Goal: Transaction & Acquisition: Book appointment/travel/reservation

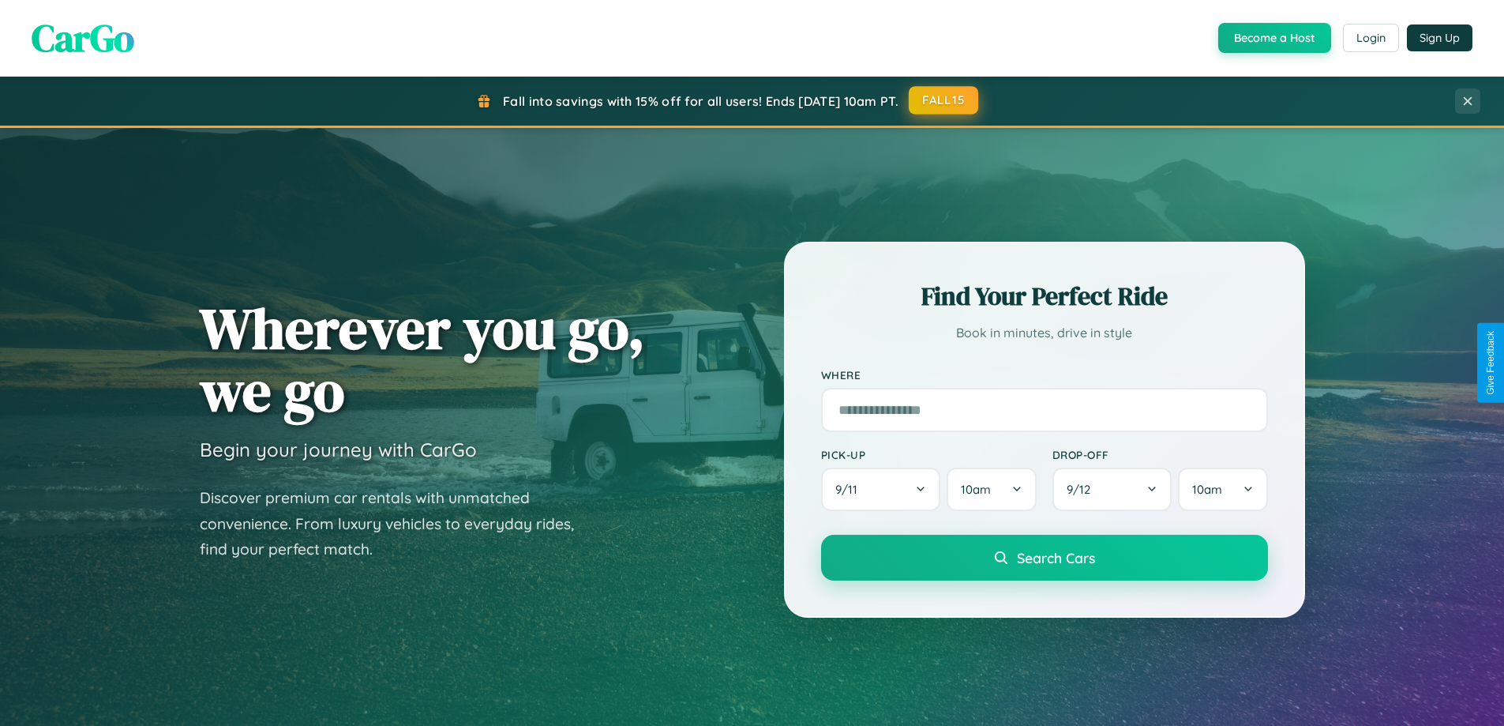
click at [944, 100] on button "FALL15" at bounding box center [943, 100] width 69 height 28
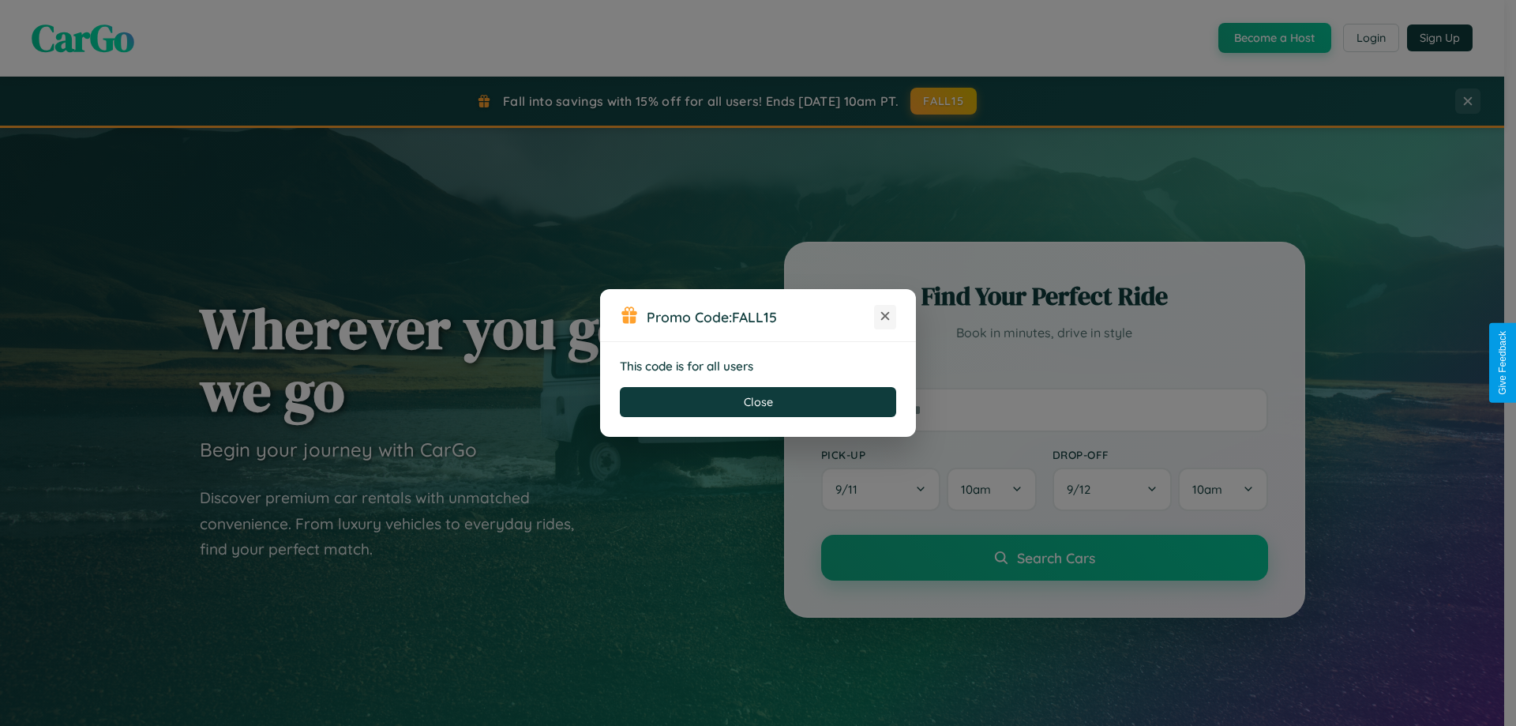
click at [885, 317] on icon at bounding box center [885, 316] width 16 height 16
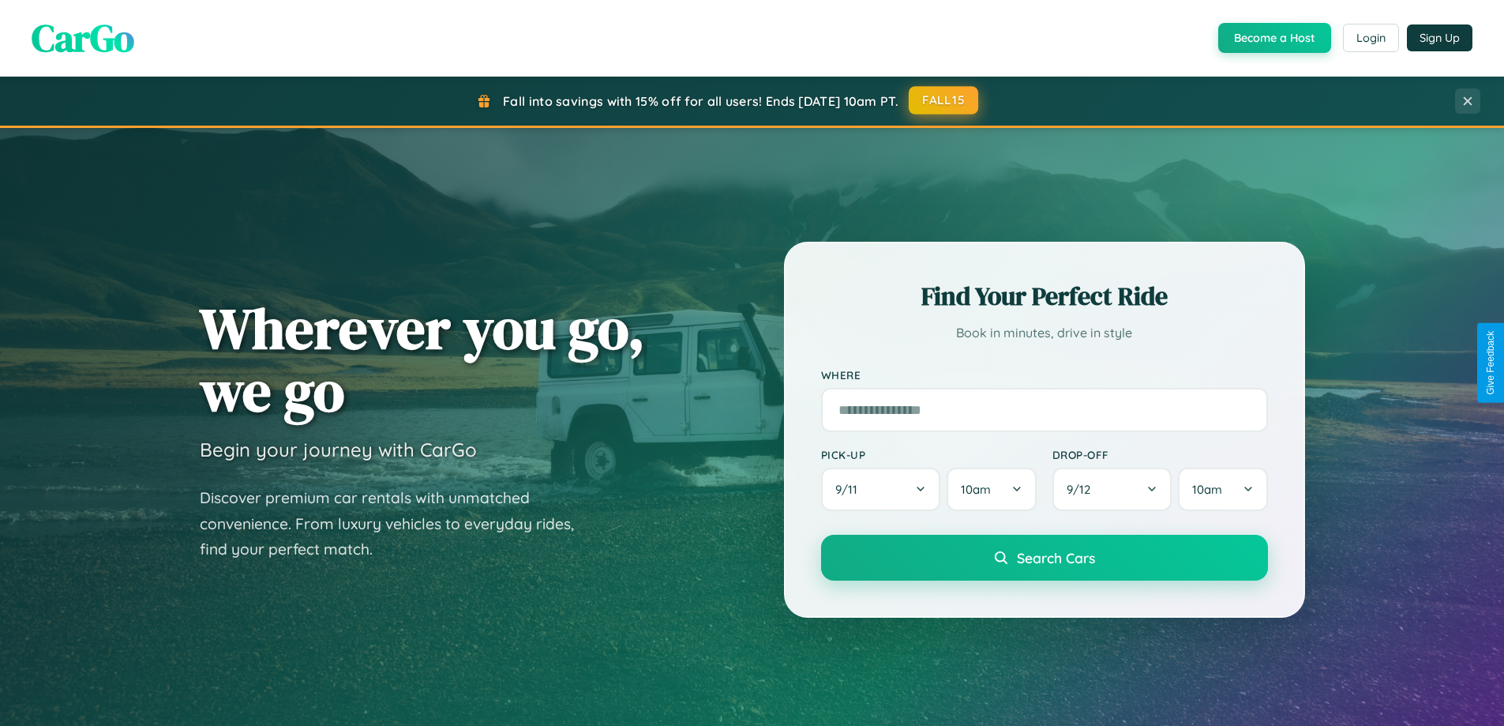
click at [944, 101] on button "FALL15" at bounding box center [943, 100] width 69 height 28
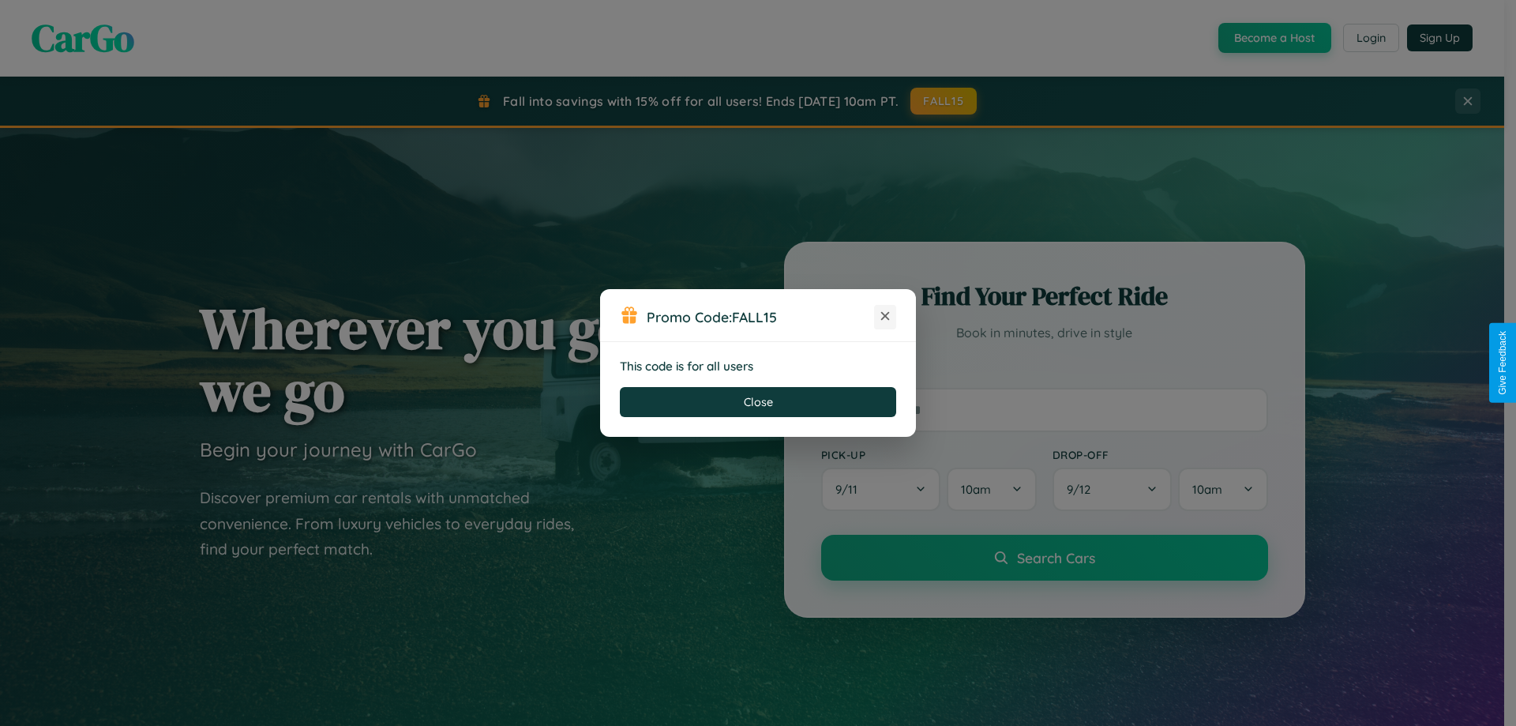
click at [885, 317] on icon at bounding box center [885, 316] width 16 height 16
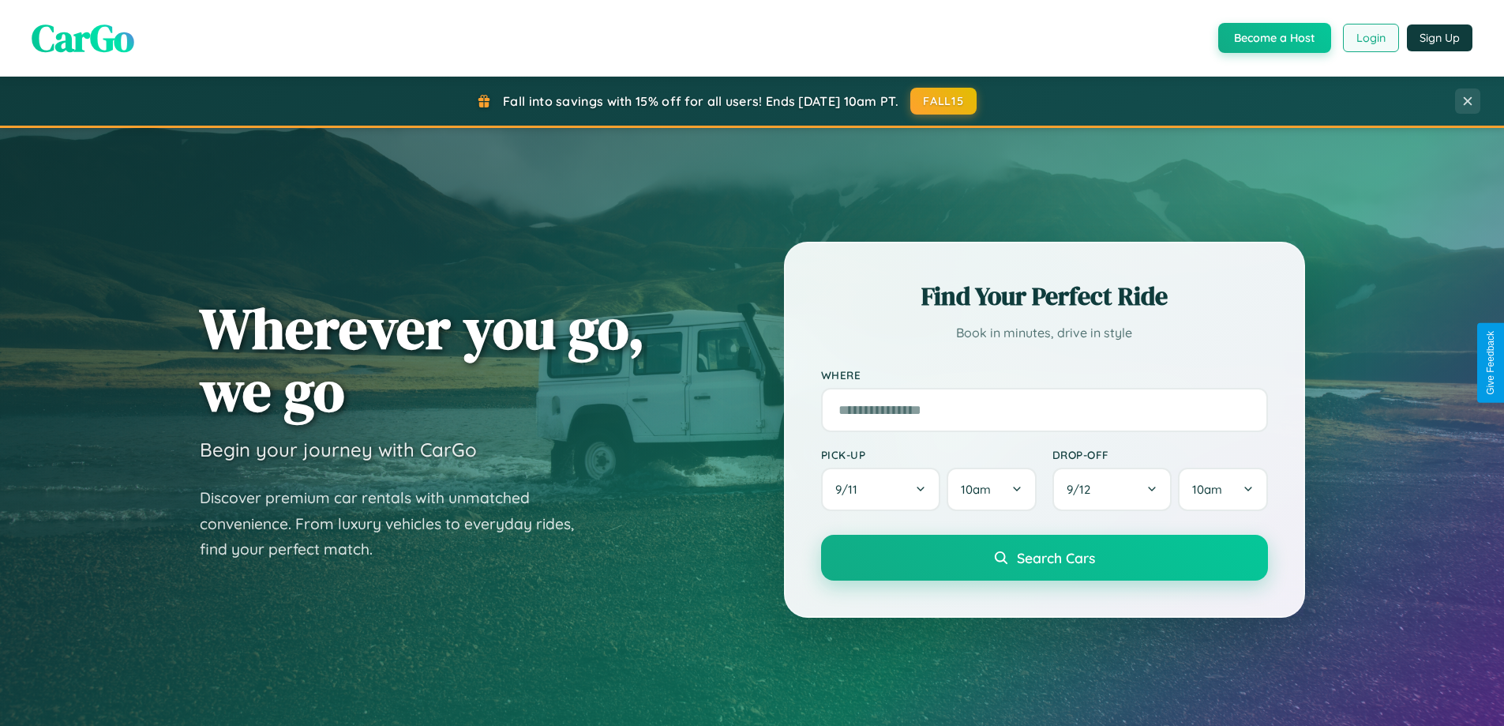
click at [1370, 38] on button "Login" at bounding box center [1371, 38] width 56 height 28
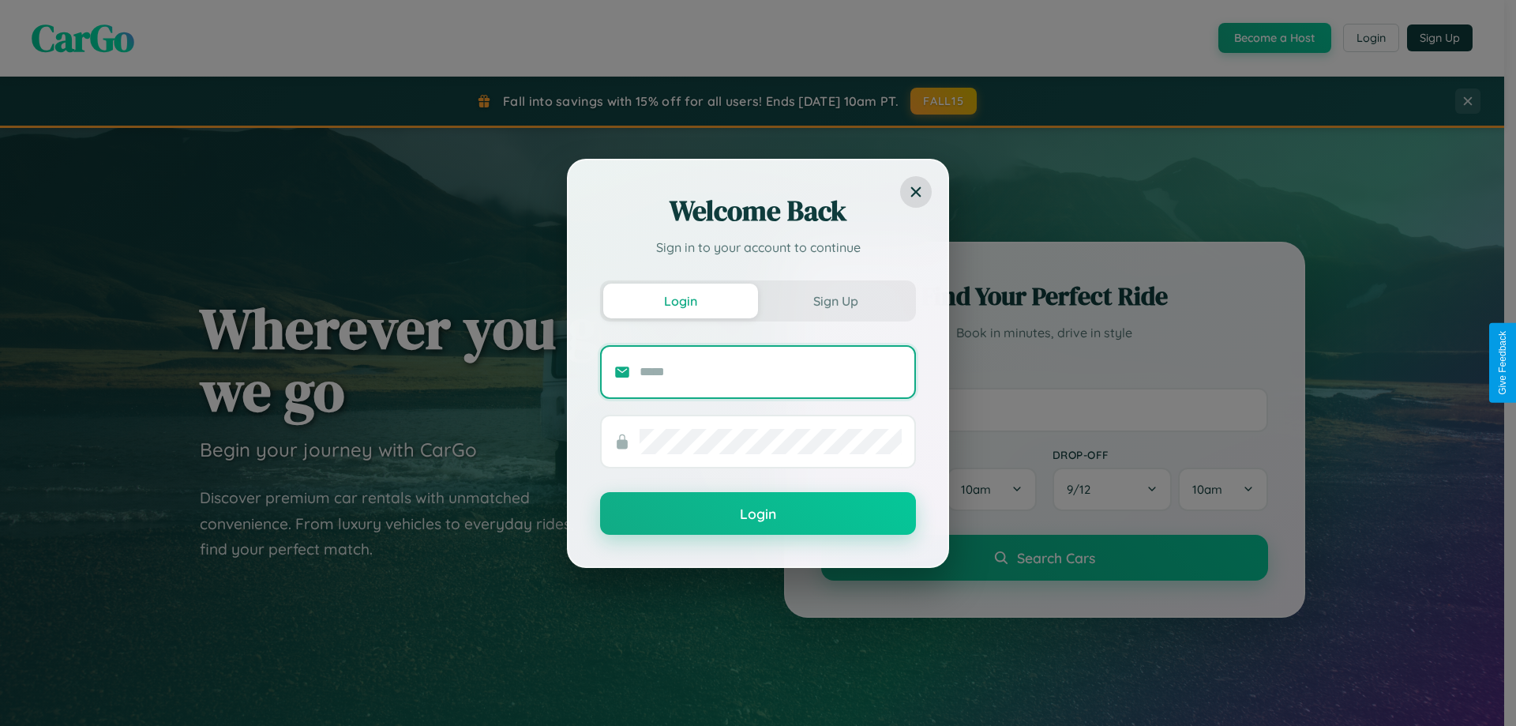
click at [771, 371] on input "text" at bounding box center [771, 371] width 262 height 25
type input "**********"
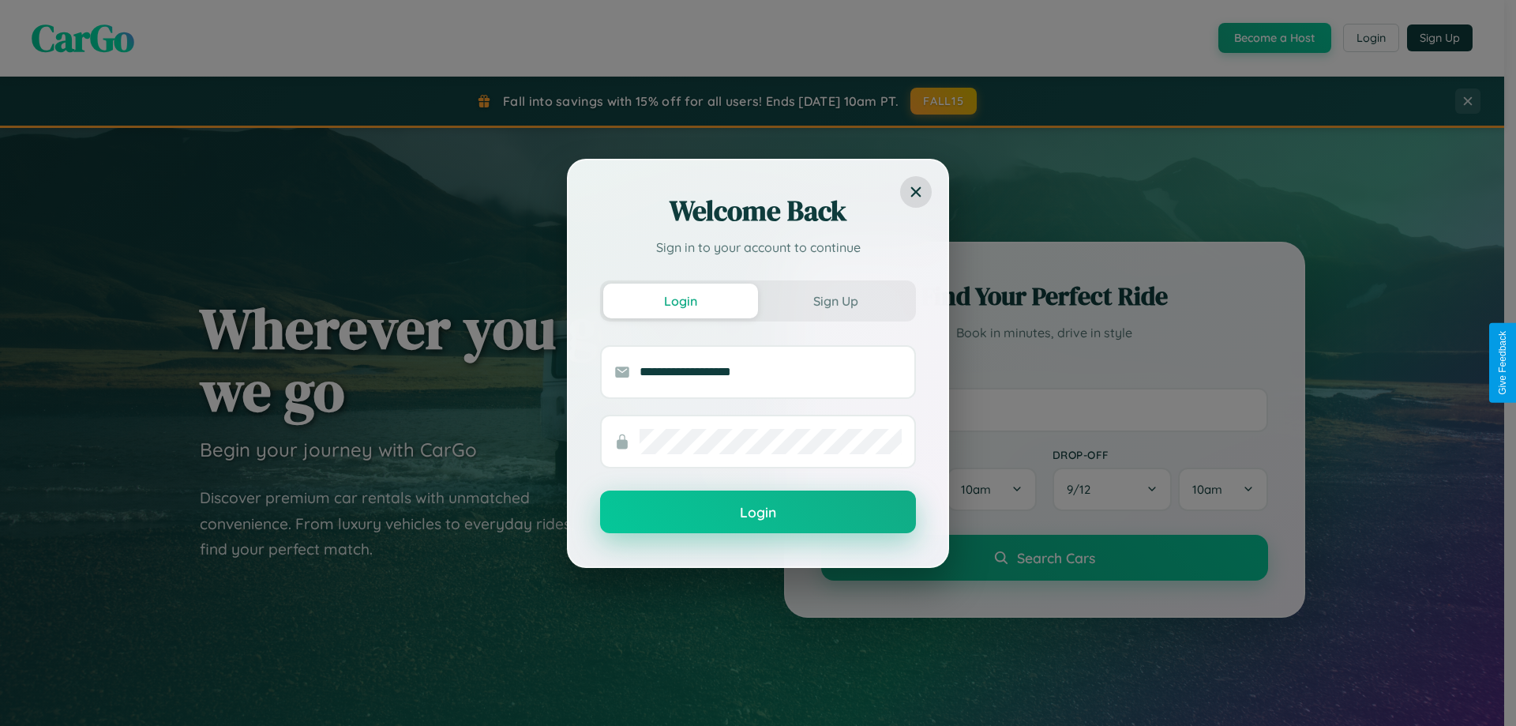
click at [758, 512] on button "Login" at bounding box center [758, 511] width 316 height 43
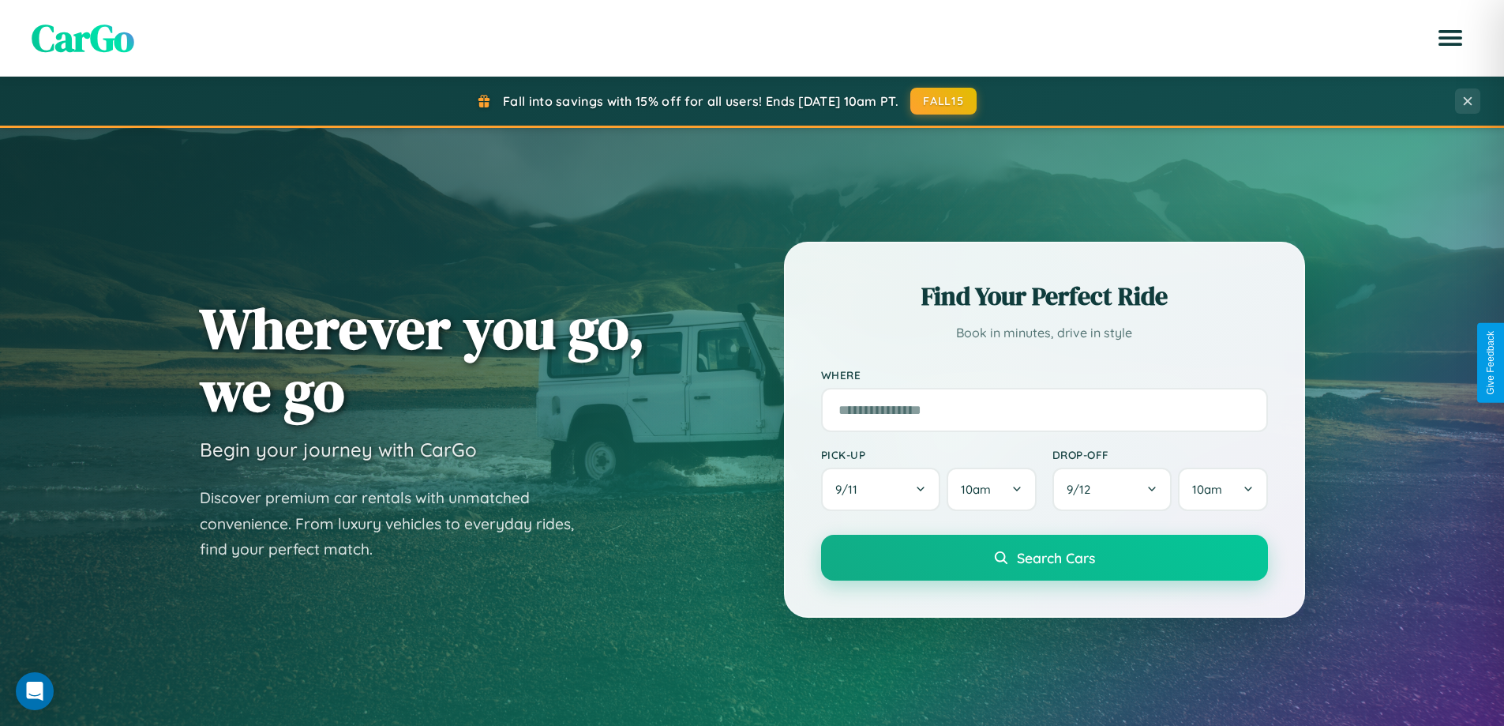
scroll to position [681, 0]
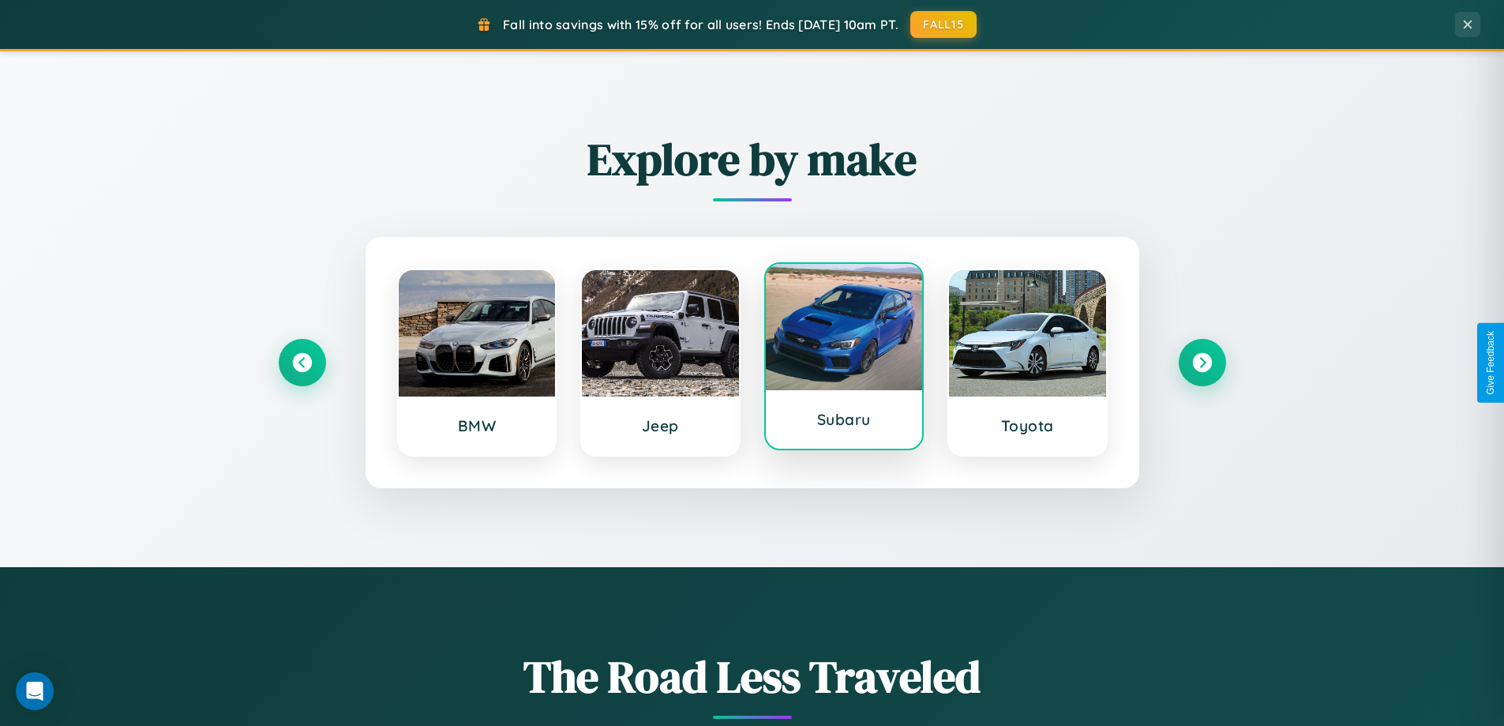
click at [843, 359] on div at bounding box center [844, 327] width 157 height 126
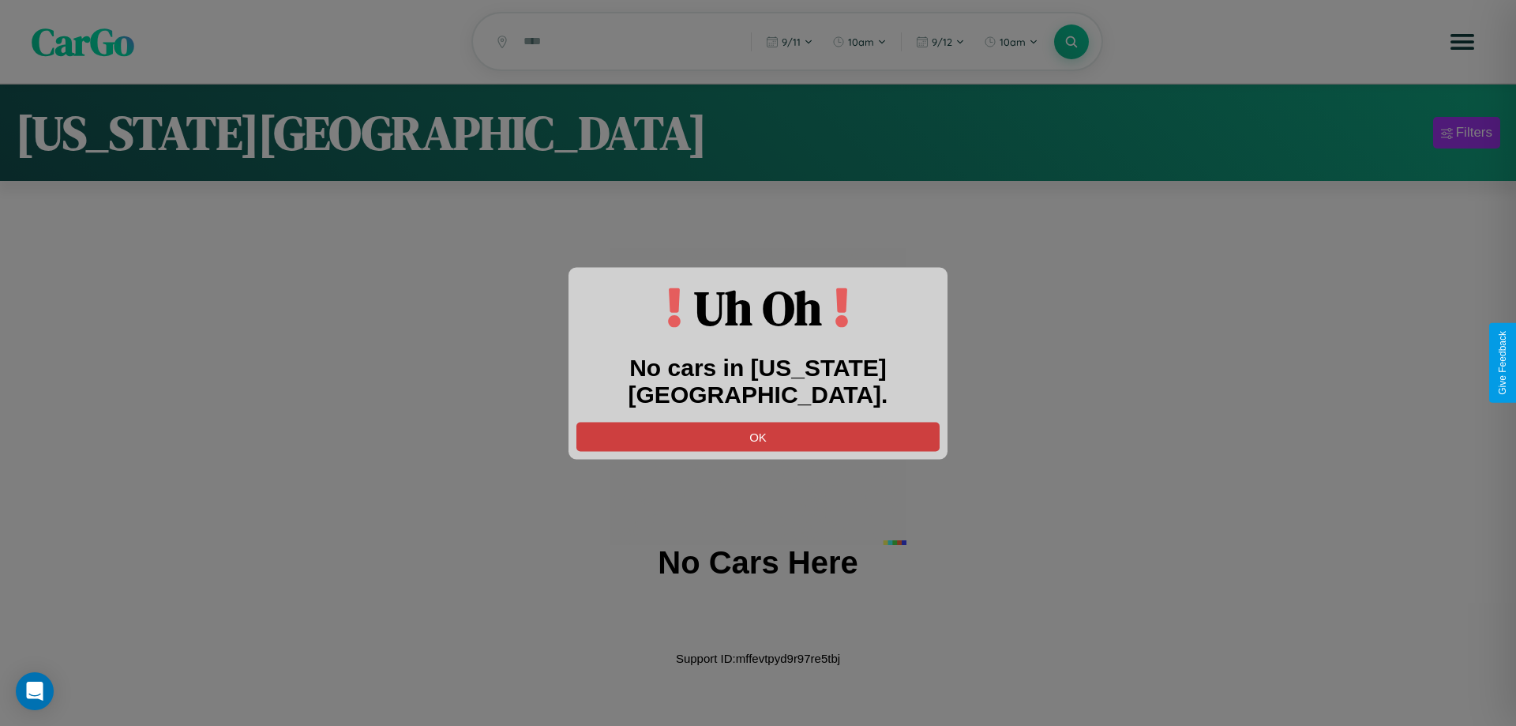
click at [758, 422] on button "OK" at bounding box center [757, 436] width 363 height 29
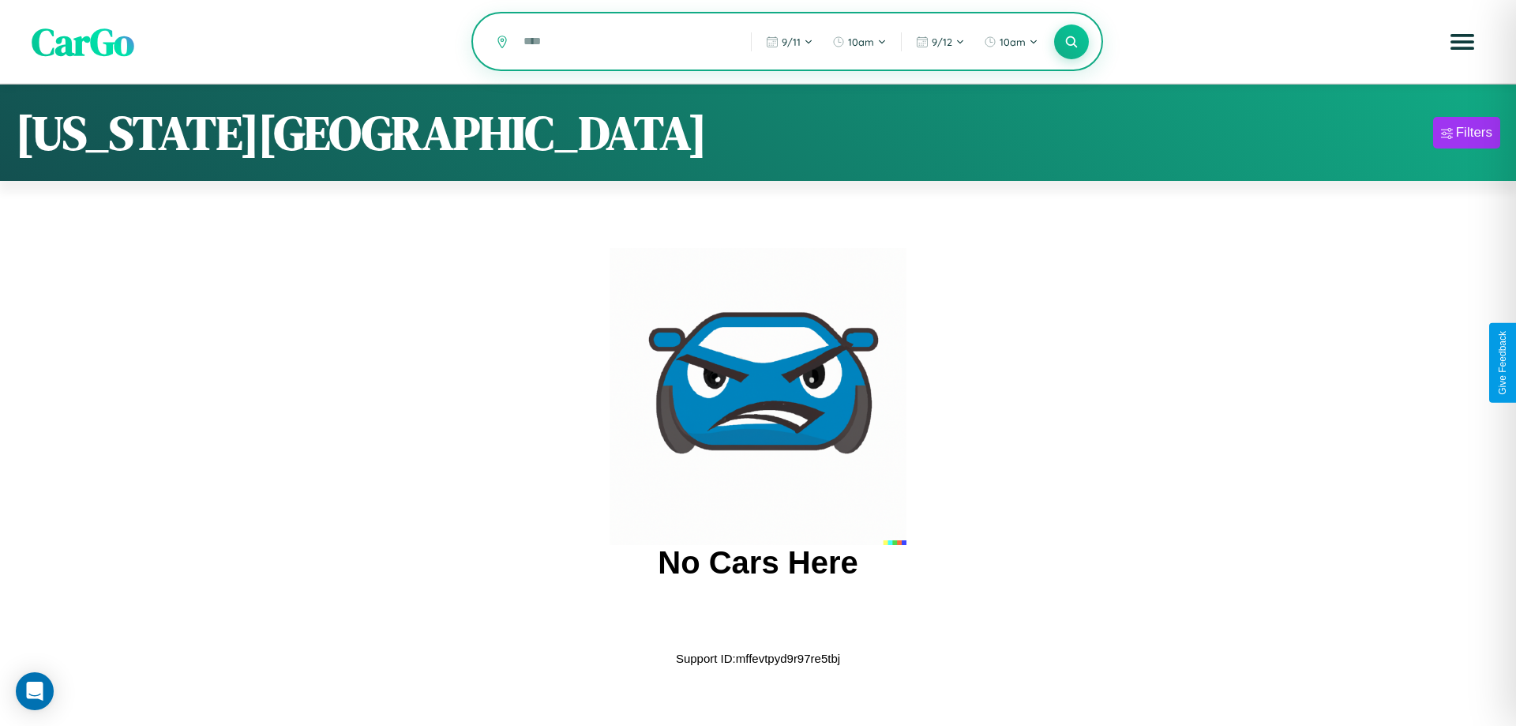
click at [626, 43] on input "text" at bounding box center [626, 42] width 220 height 28
click at [1072, 43] on icon at bounding box center [1071, 41] width 15 height 15
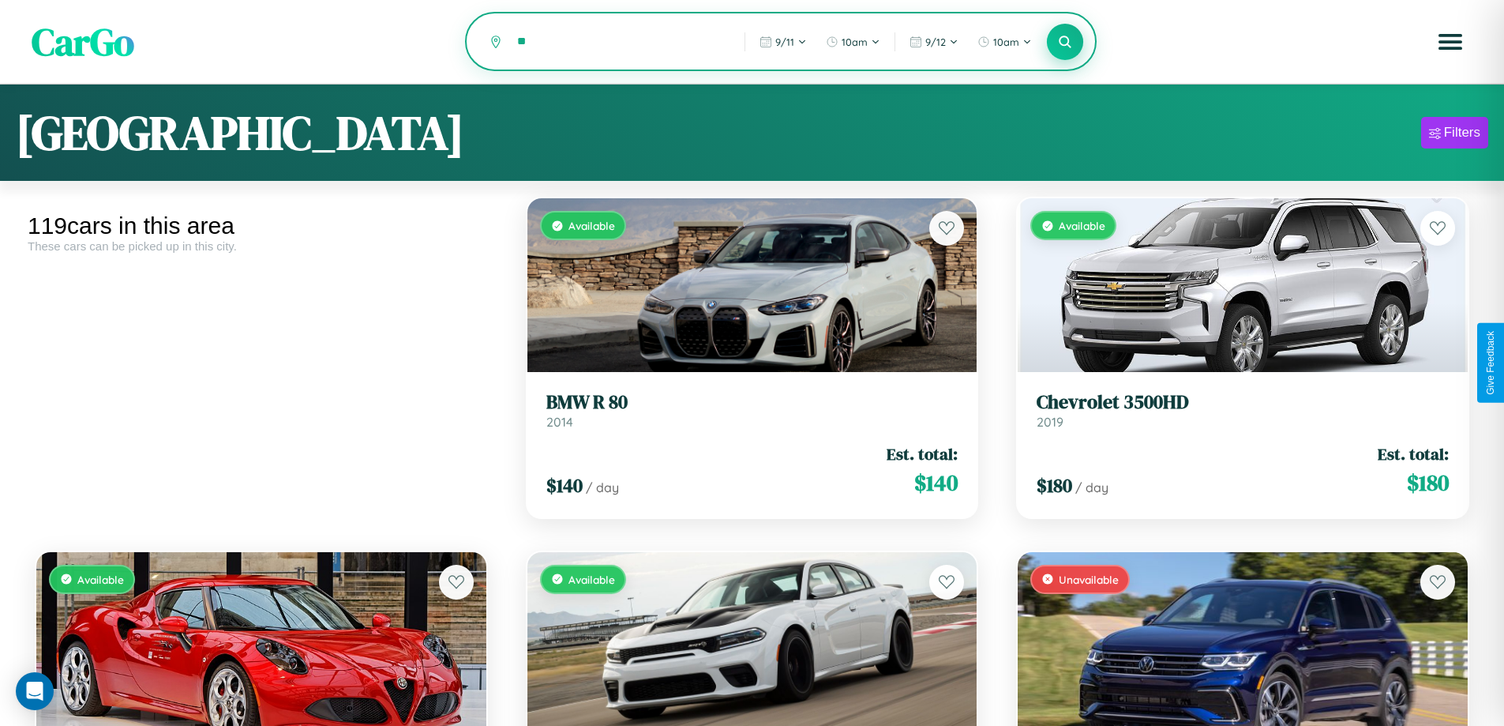
type input "*"
type input "********"
click at [1065, 43] on icon at bounding box center [1065, 41] width 15 height 15
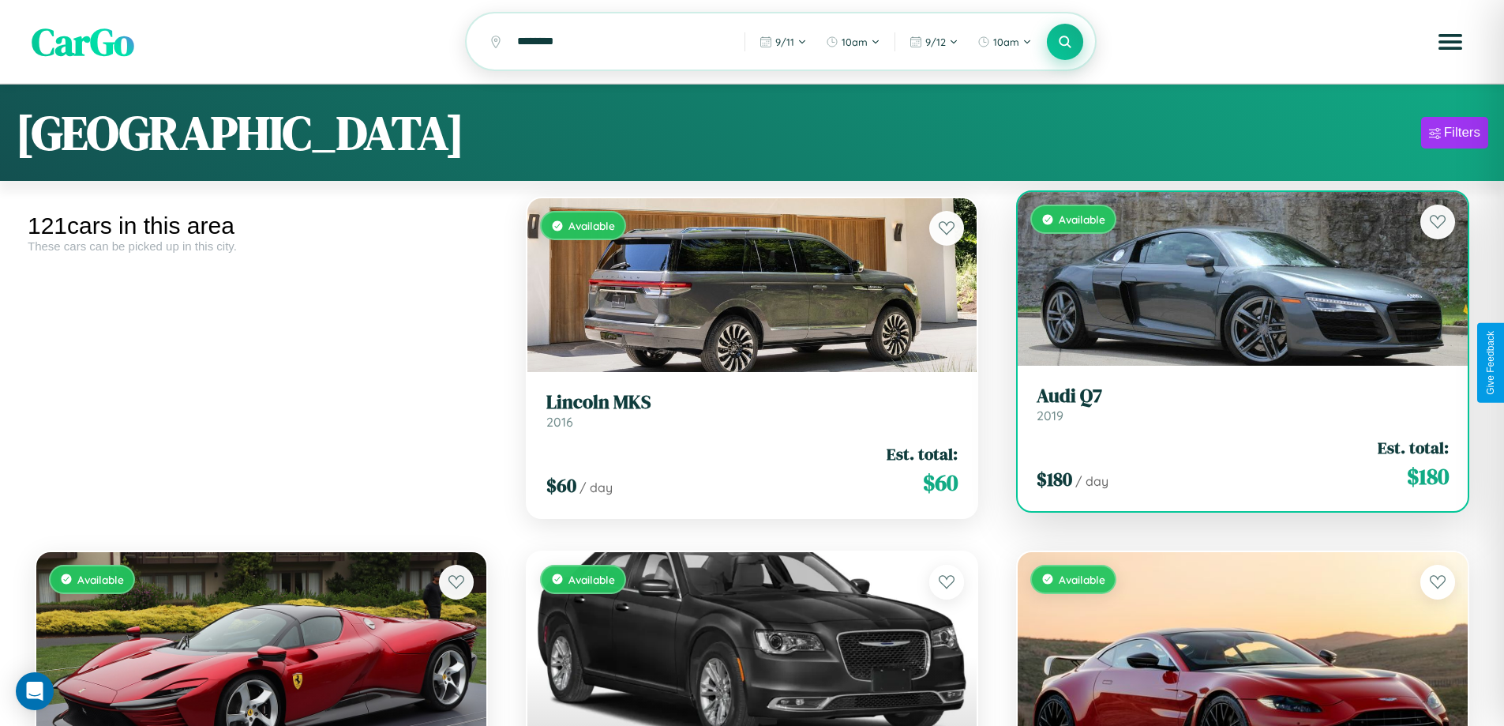
click at [1233, 412] on link "Audi Q7 2019" at bounding box center [1243, 404] width 412 height 39
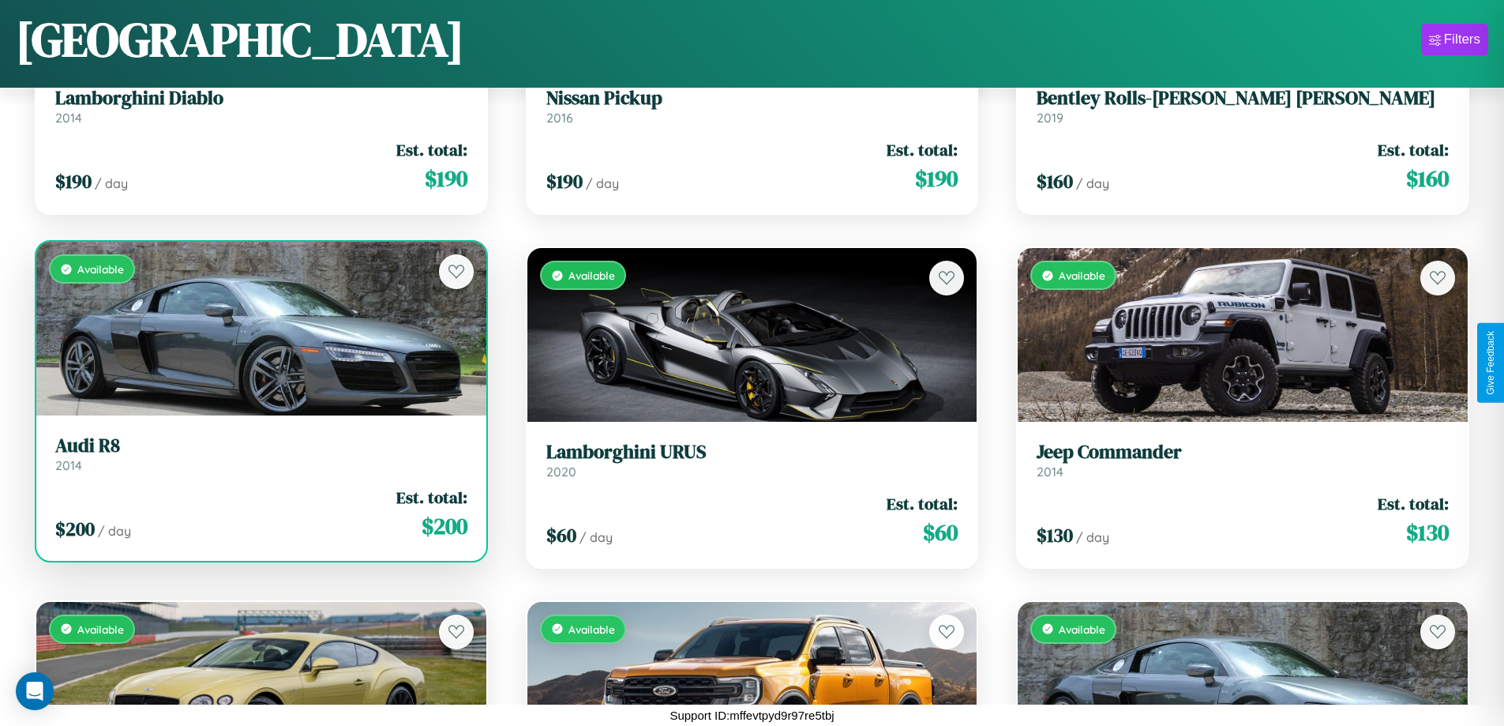
scroll to position [10123, 0]
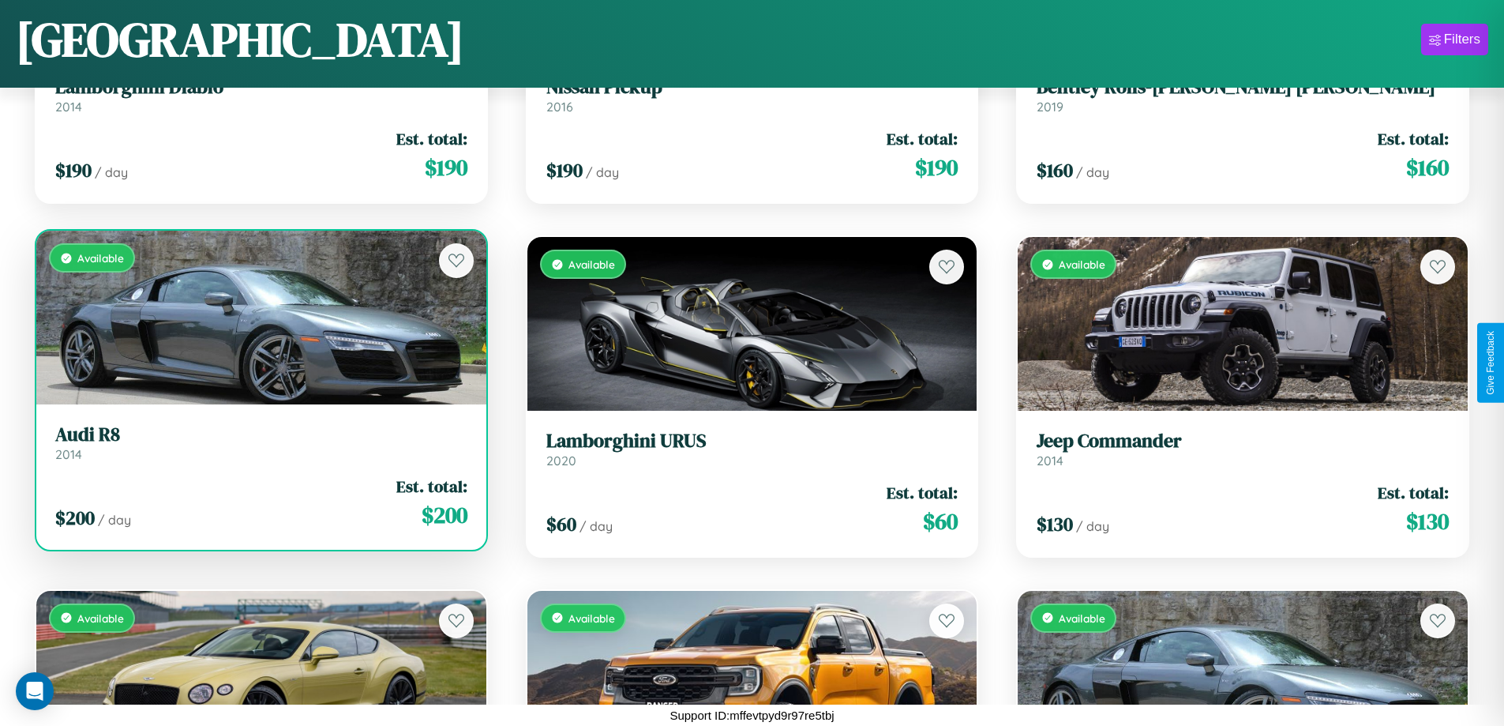
click at [259, 509] on div "$ 200 / day Est. total: $ 200" at bounding box center [261, 503] width 412 height 56
click at [259, 502] on div "$ 200 / day Est. total: $ 200" at bounding box center [261, 503] width 412 height 56
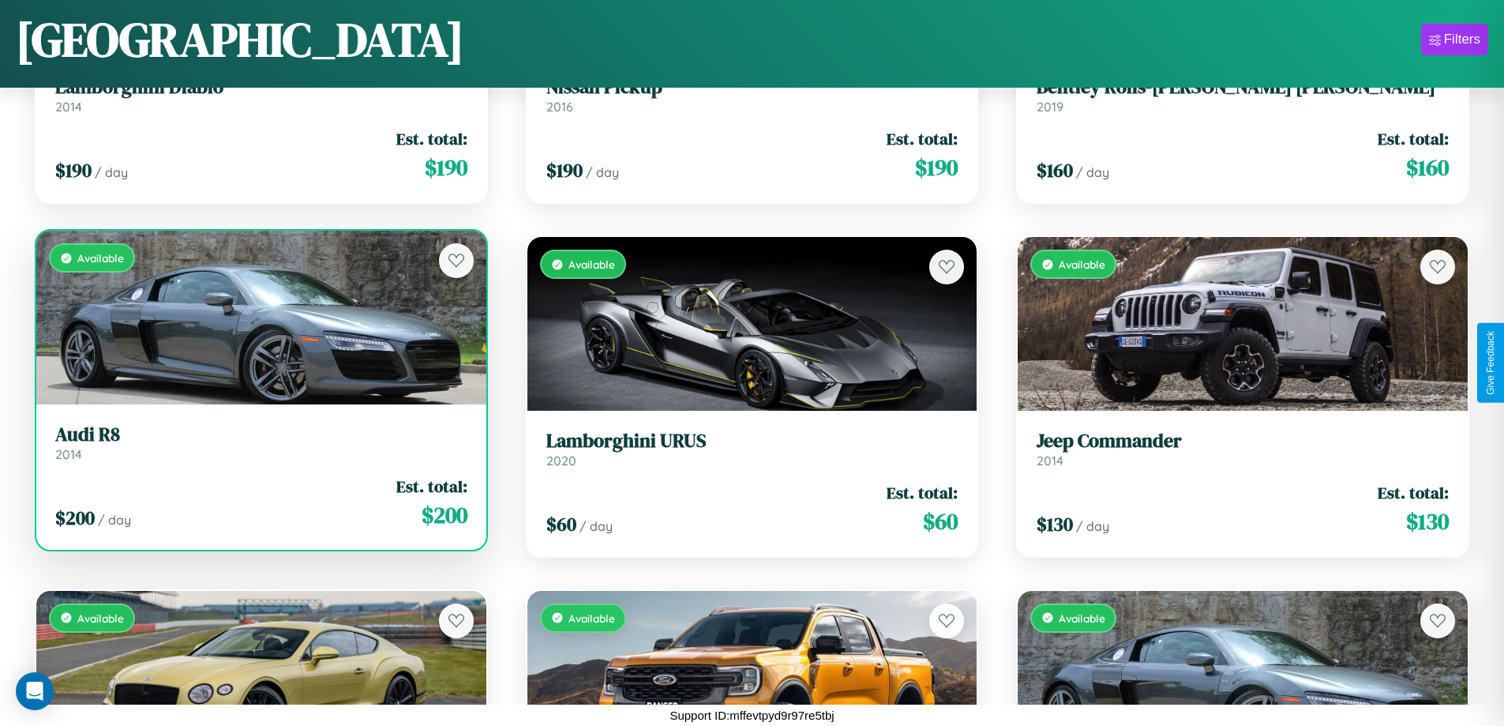
click at [259, 502] on div "$ 200 / day Est. total: $ 200" at bounding box center [261, 503] width 412 height 56
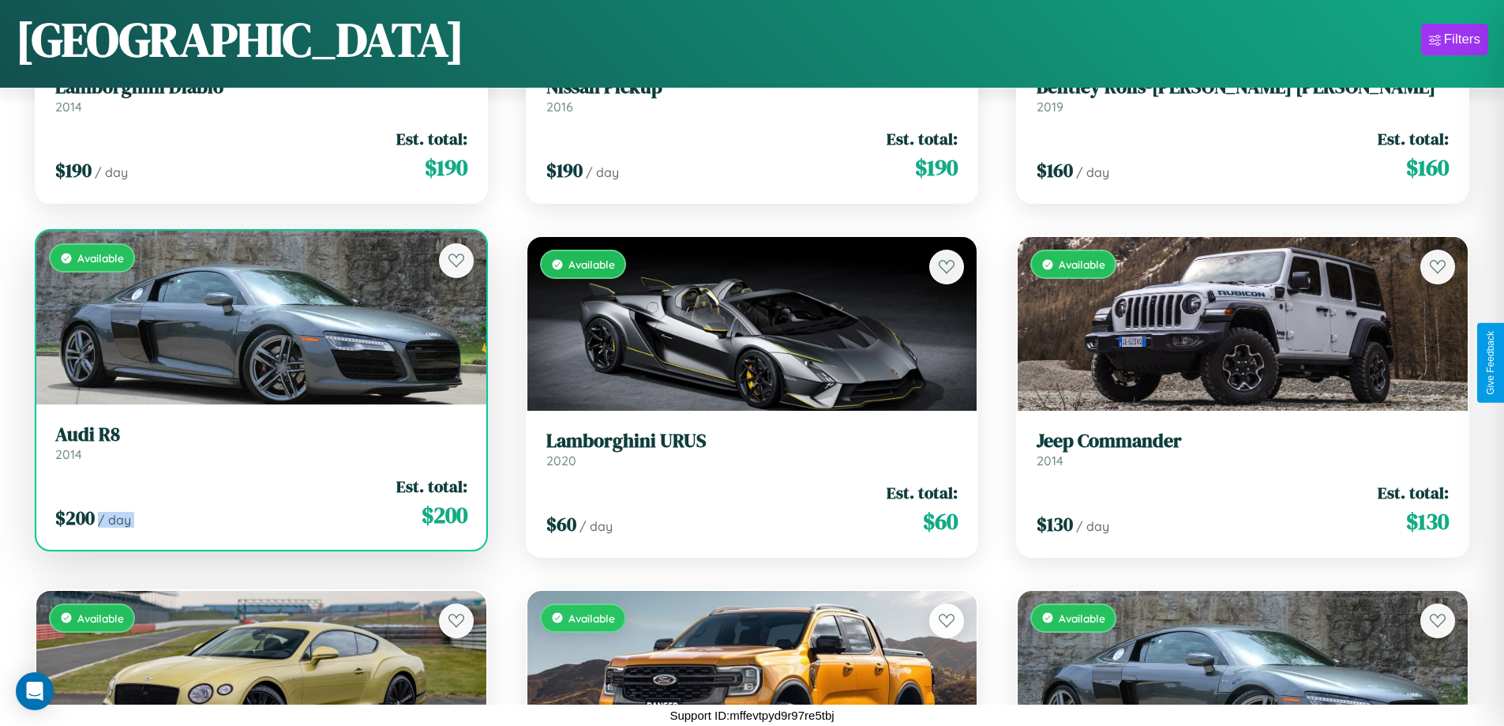
click at [259, 502] on div "$ 200 / day Est. total: $ 200" at bounding box center [261, 503] width 412 height 56
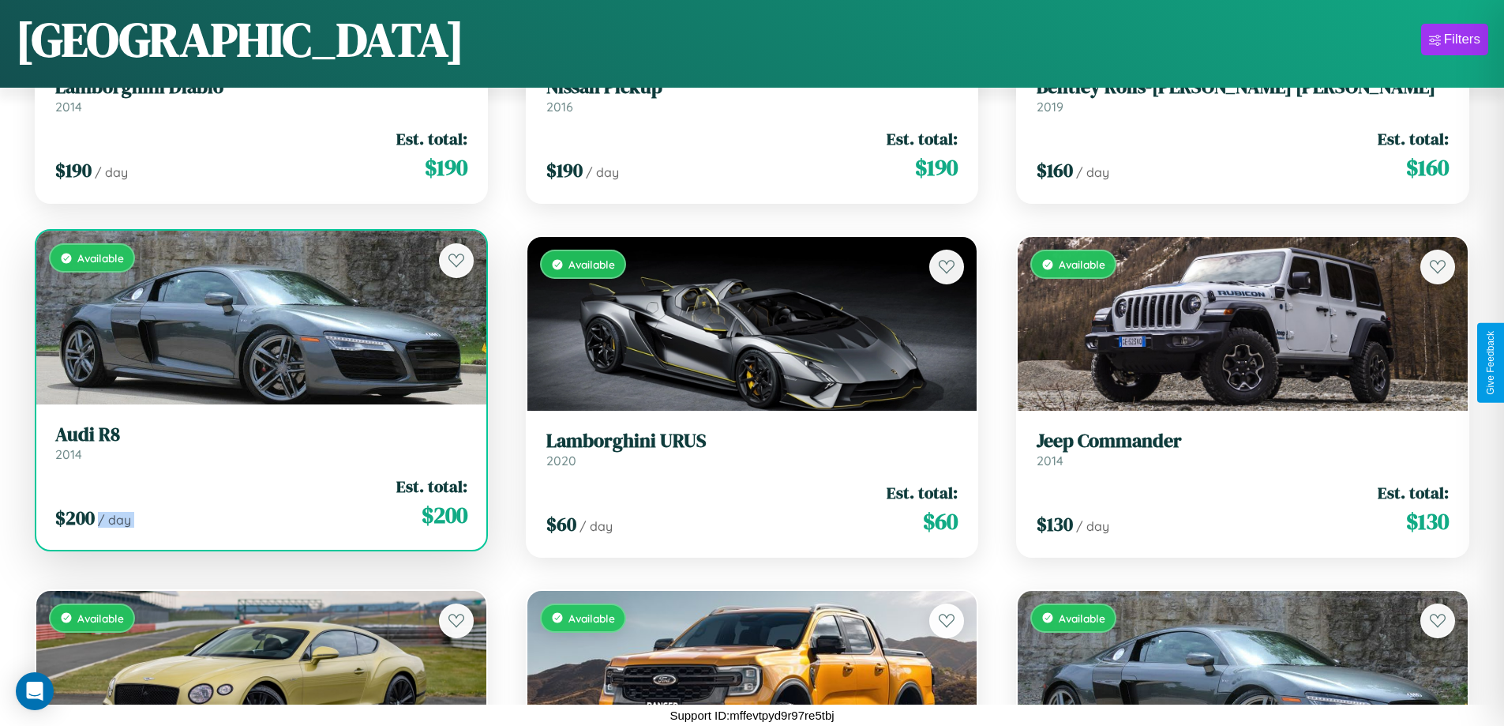
click at [259, 502] on div "$ 200 / day Est. total: $ 200" at bounding box center [261, 503] width 412 height 56
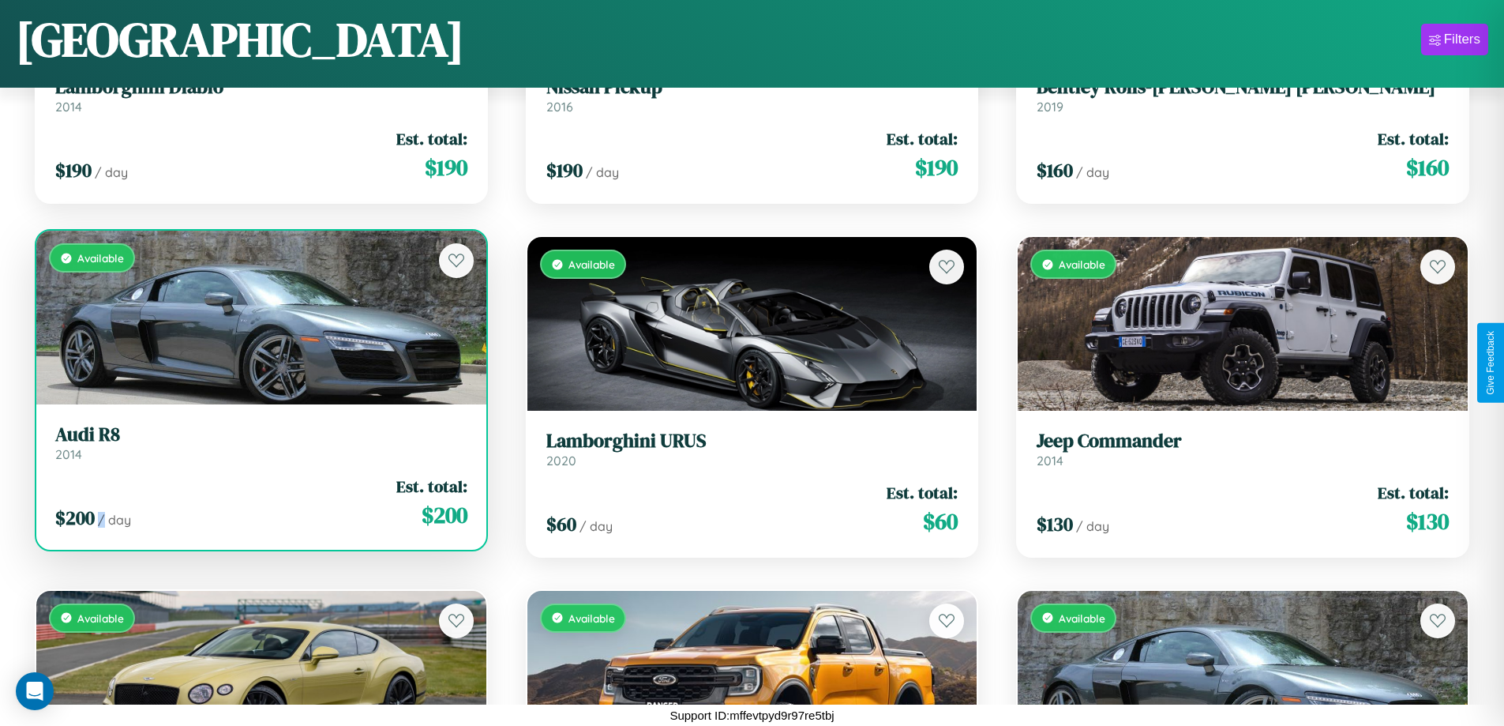
click at [259, 502] on div "$ 200 / day Est. total: $ 200" at bounding box center [261, 503] width 412 height 56
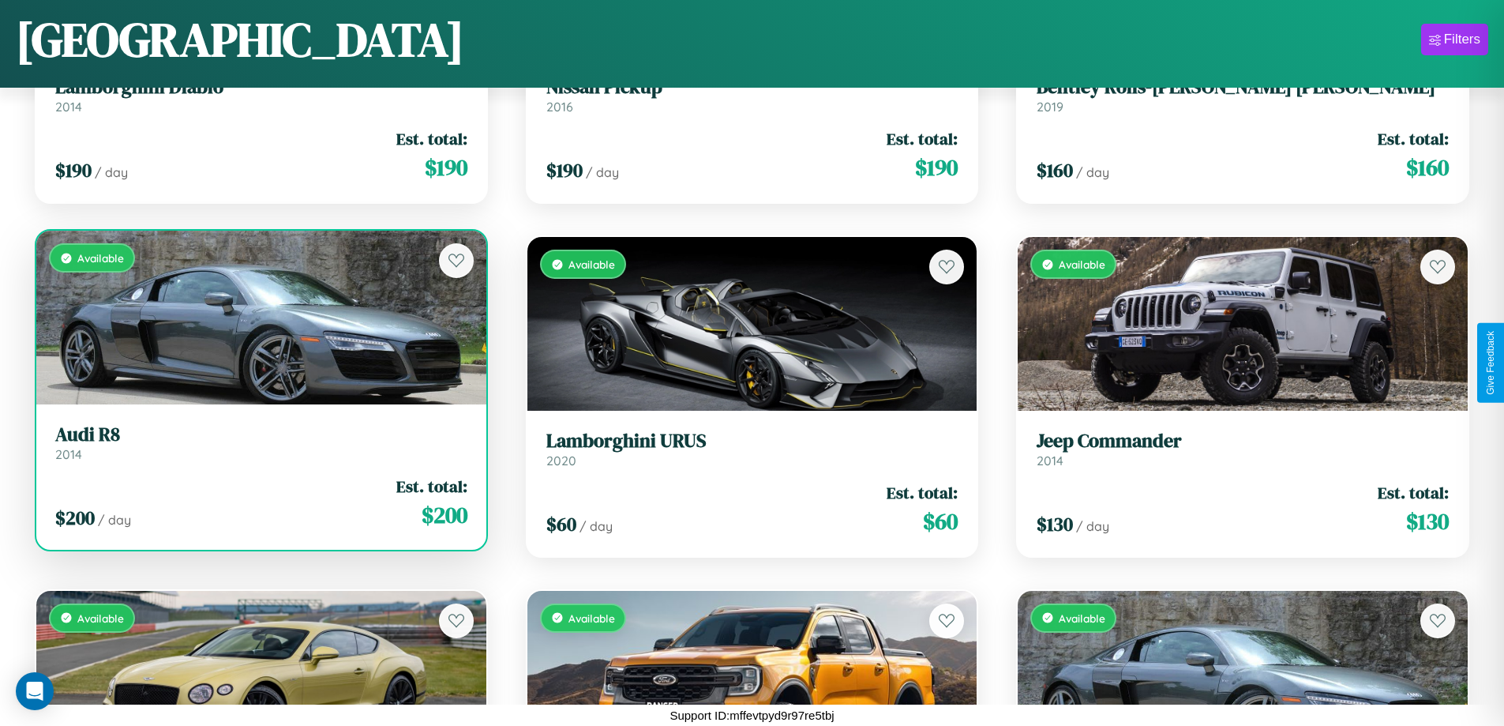
click at [259, 442] on h3 "Audi R8" at bounding box center [261, 434] width 412 height 23
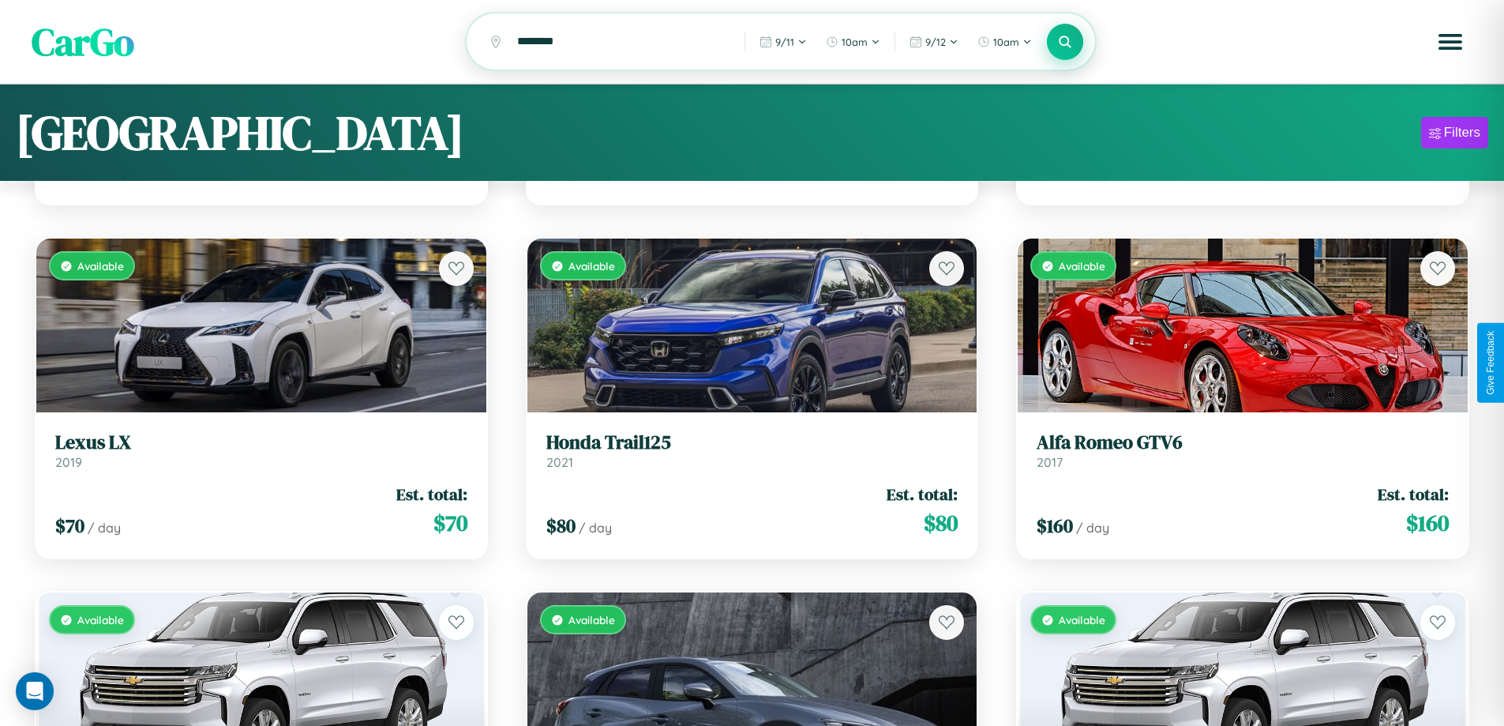
scroll to position [0, 0]
